Goal: Transaction & Acquisition: Download file/media

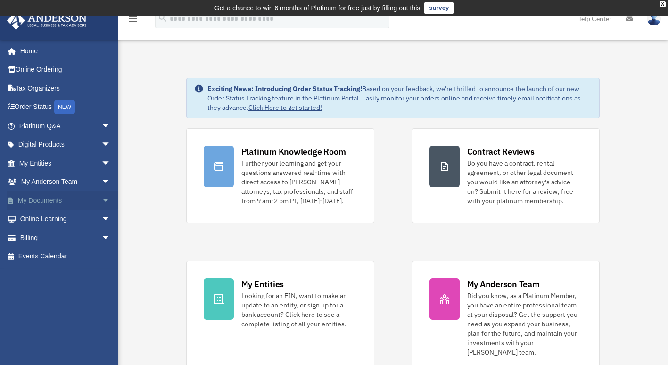
click at [101, 198] on span "arrow_drop_down" at bounding box center [110, 200] width 19 height 19
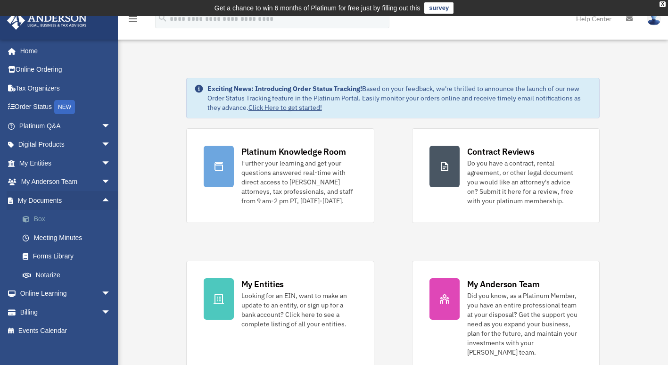
click at [44, 218] on link "Box" at bounding box center [69, 219] width 112 height 19
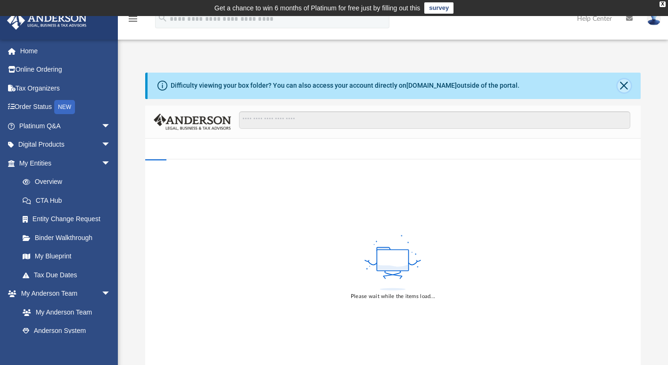
click at [624, 86] on button "Close" at bounding box center [623, 85] width 13 height 13
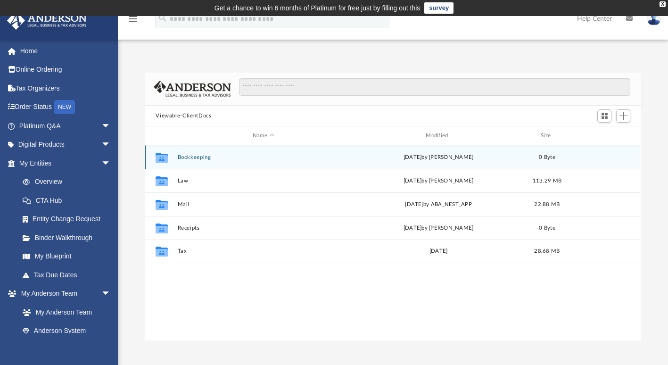
scroll to position [207, 488]
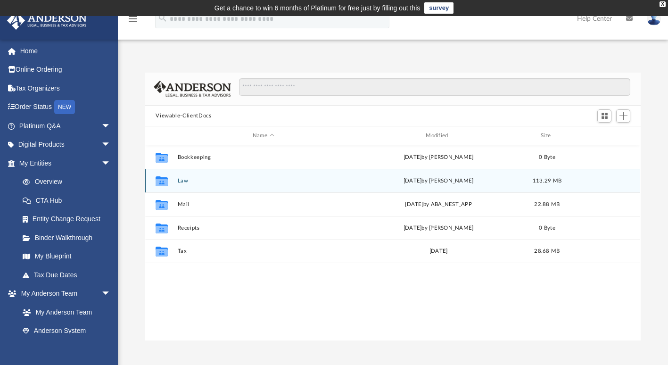
click at [185, 178] on button "Law" at bounding box center [263, 181] width 171 height 6
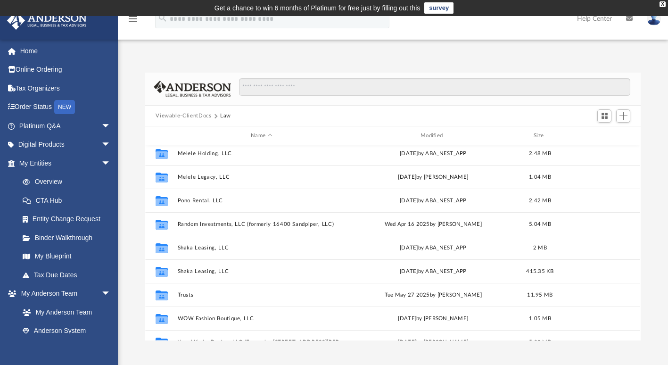
scroll to position [606, 0]
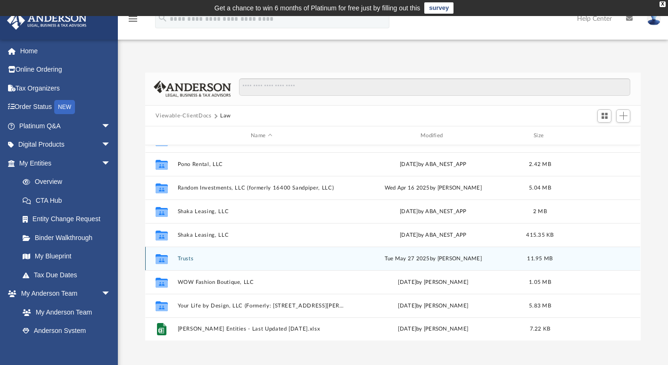
click at [203, 259] on button "Trusts" at bounding box center [262, 258] width 168 height 6
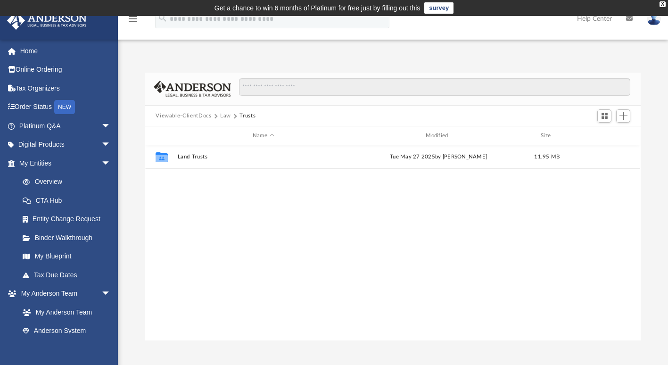
scroll to position [0, 0]
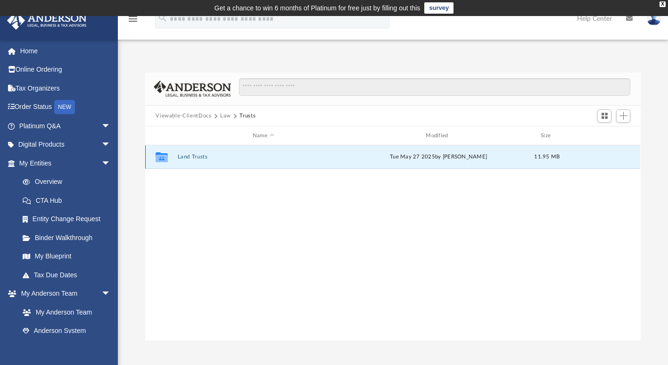
click at [196, 156] on button "Land Trusts" at bounding box center [263, 157] width 171 height 6
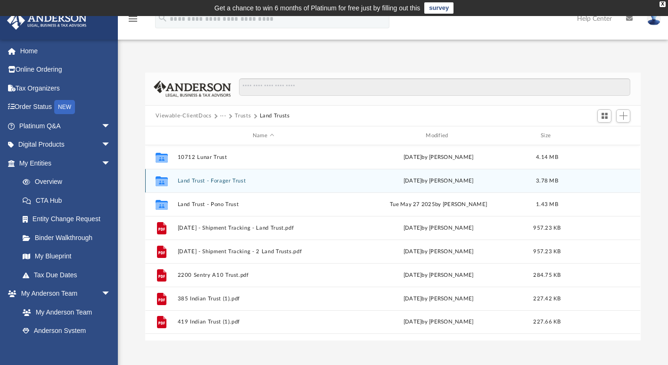
click at [217, 179] on button "Land Trust - Forager Trust" at bounding box center [263, 181] width 171 height 6
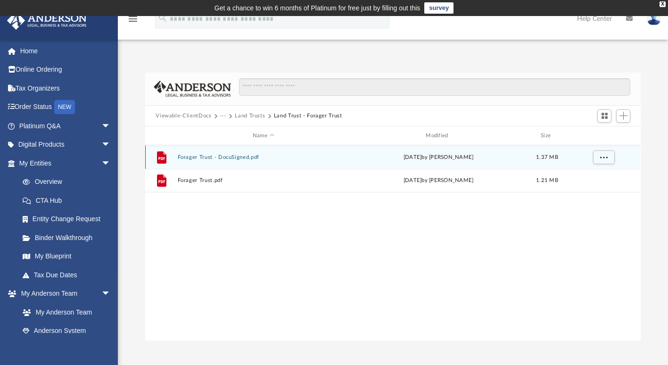
click at [222, 156] on button "Forager Trust - DocuSigned.pdf" at bounding box center [263, 157] width 171 height 6
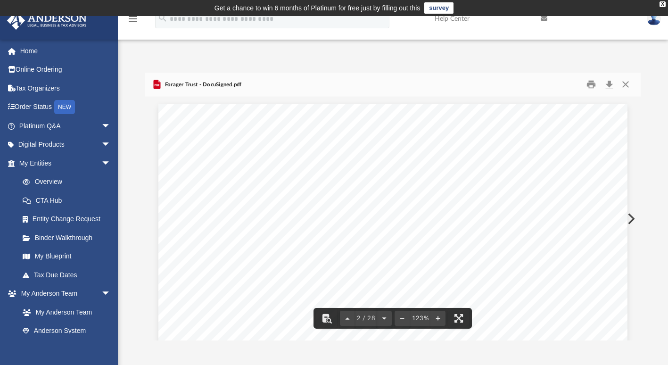
scroll to position [625, 0]
click at [613, 83] on button "Download" at bounding box center [608, 84] width 17 height 15
